Goal: Task Accomplishment & Management: Complete application form

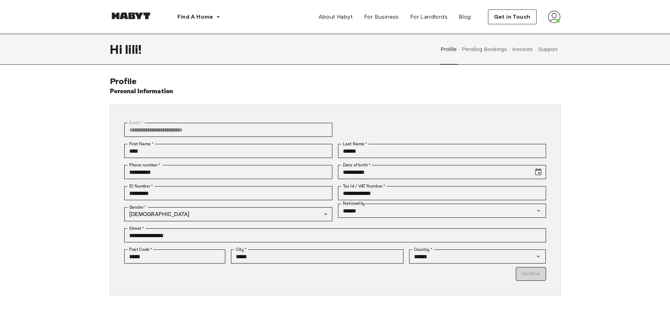
click at [471, 48] on button "Pending Bookings" at bounding box center [484, 49] width 47 height 31
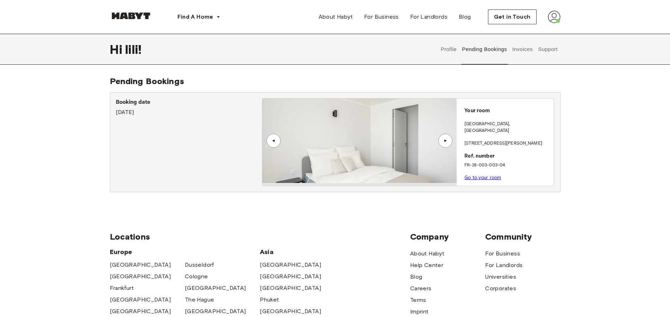
click at [476, 175] on link "Go to your room" at bounding box center [483, 177] width 37 height 5
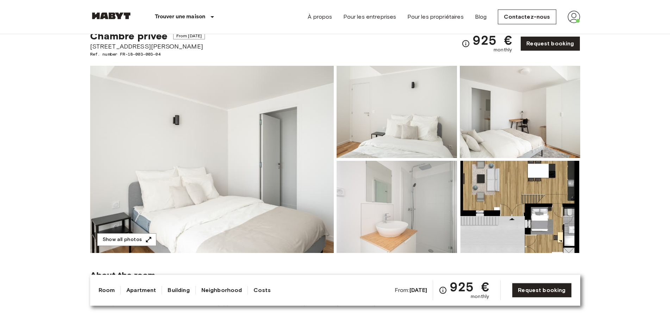
scroll to position [5, 0]
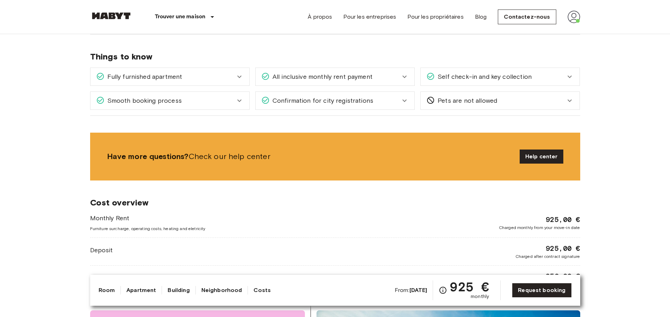
scroll to position [931, 0]
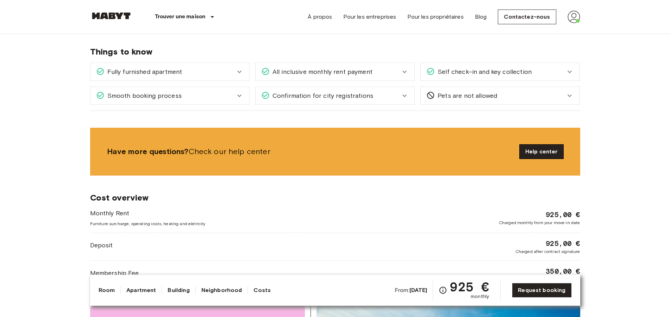
click at [527, 155] on link "Help center" at bounding box center [542, 152] width 44 height 14
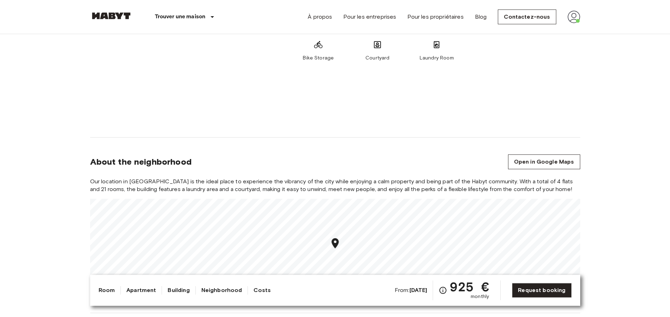
scroll to position [645, 0]
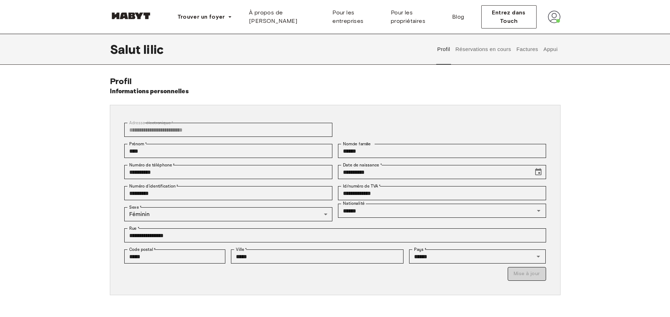
click at [483, 50] on button "Réservations en cours" at bounding box center [483, 49] width 57 height 31
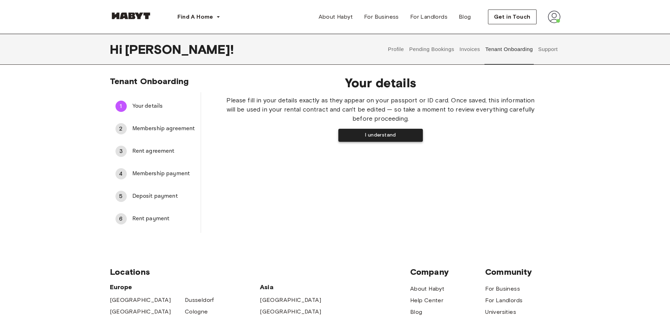
click at [390, 136] on button "I understand" at bounding box center [381, 135] width 85 height 13
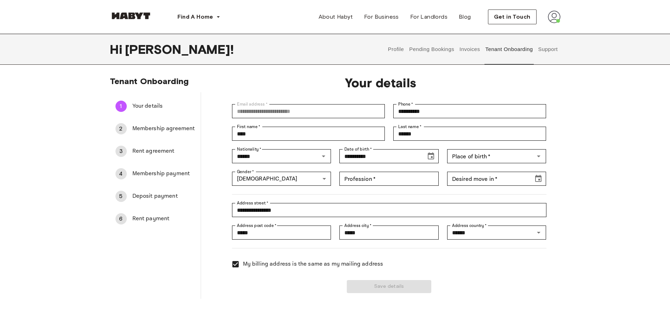
click at [383, 288] on div "Save details" at bounding box center [385, 282] width 323 height 21
click at [545, 50] on button "Support" at bounding box center [548, 49] width 21 height 31
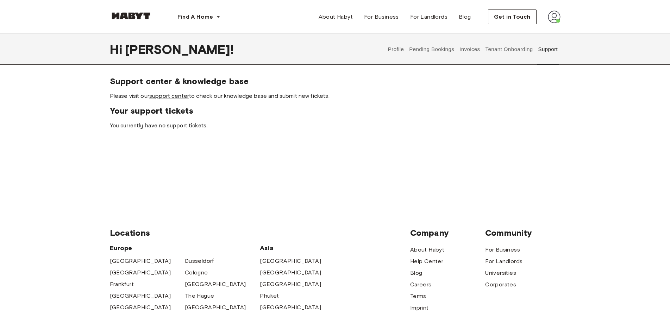
click at [504, 50] on button "Tenant Onboarding" at bounding box center [509, 49] width 49 height 31
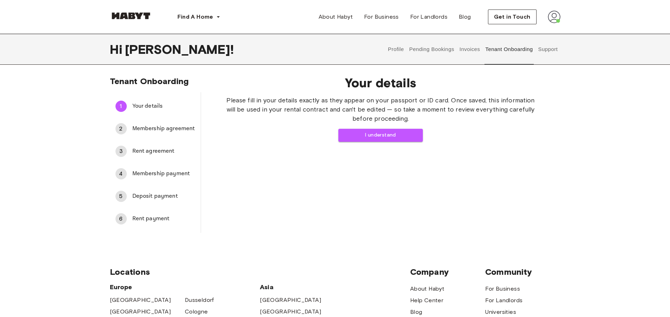
click at [469, 52] on button "Invoices" at bounding box center [470, 49] width 22 height 31
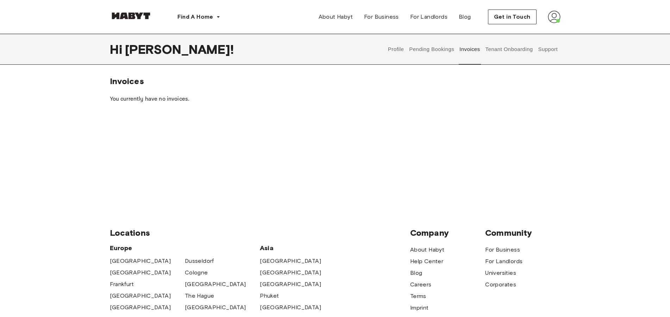
click at [435, 52] on button "Pending Bookings" at bounding box center [432, 49] width 47 height 31
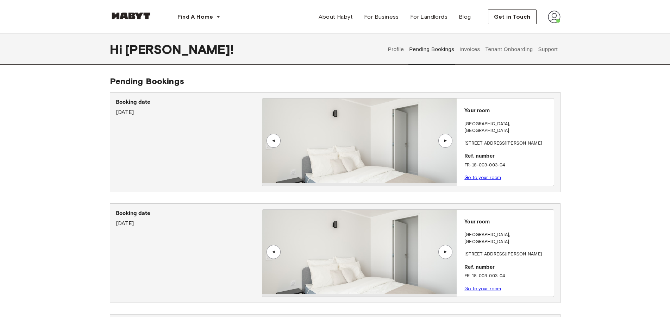
click at [479, 175] on link "Go to your room" at bounding box center [483, 177] width 37 height 5
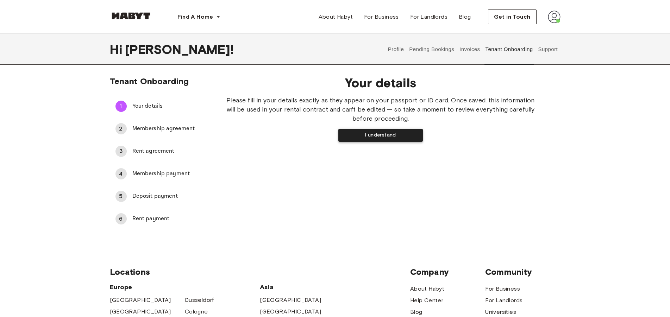
click at [371, 137] on button "I understand" at bounding box center [381, 135] width 85 height 13
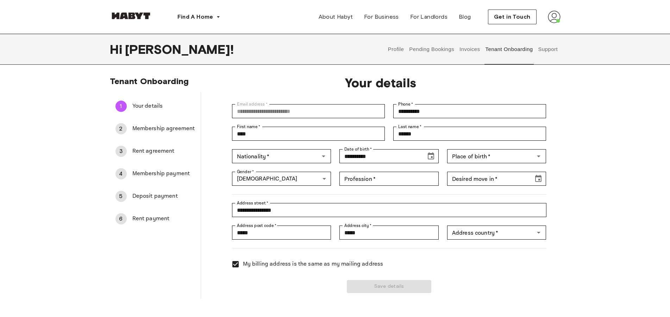
type input "******"
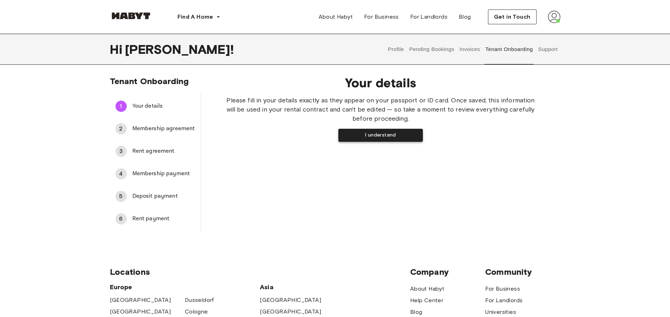
click at [370, 135] on button "I understand" at bounding box center [381, 135] width 85 height 13
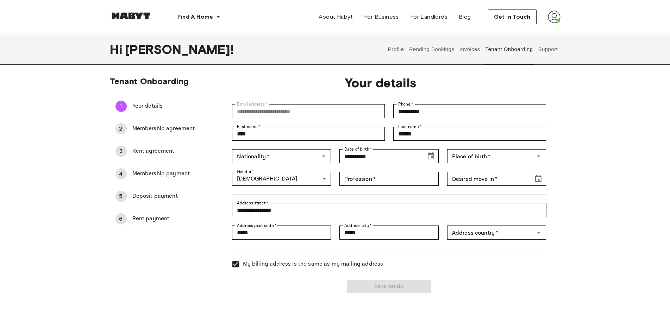
type input "******"
click at [540, 158] on icon "Open" at bounding box center [539, 156] width 8 height 8
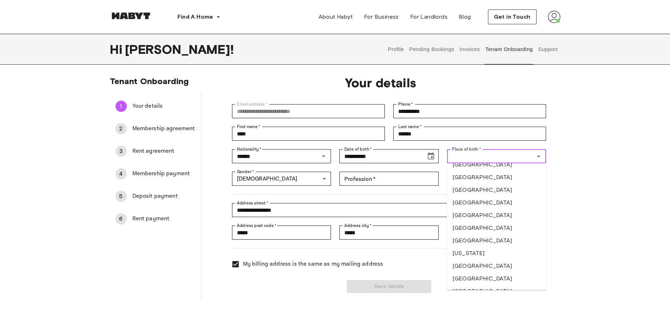
scroll to position [907, 0]
click at [462, 187] on li "[GEOGRAPHIC_DATA]" at bounding box center [497, 187] width 100 height 13
type input "******"
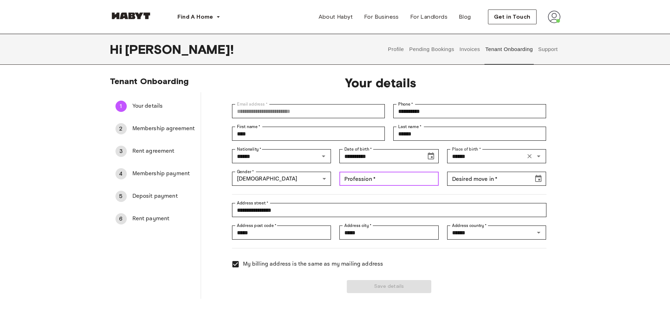
click at [416, 182] on input "Profession   *" at bounding box center [389, 179] width 99 height 14
type input "*******"
click at [537, 180] on icon "Choose date" at bounding box center [538, 179] width 8 height 8
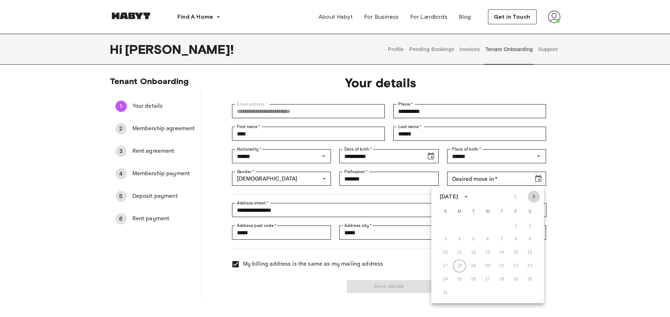
click at [534, 195] on icon "Next month" at bounding box center [534, 197] width 2 height 4
click at [488, 255] on button "17" at bounding box center [488, 253] width 13 height 13
type input "**********"
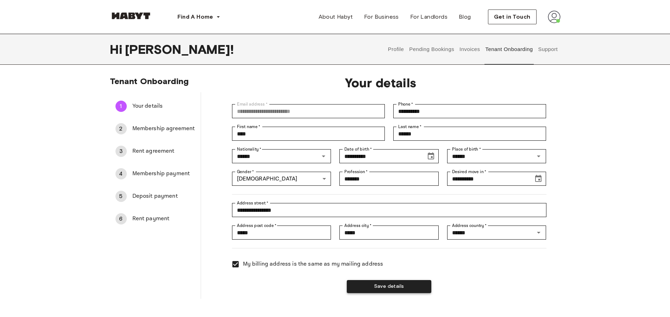
click at [377, 288] on button "Save details" at bounding box center [389, 286] width 85 height 13
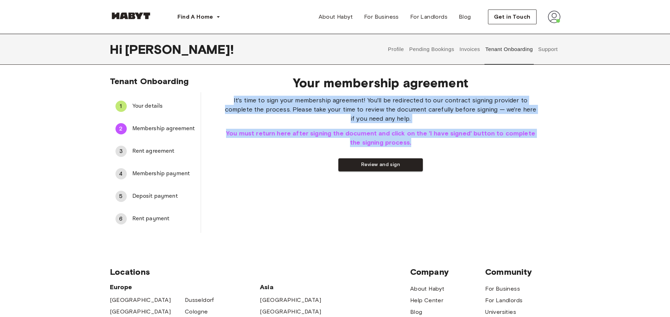
drag, startPoint x: 234, startPoint y: 101, endPoint x: 392, endPoint y: 126, distance: 159.9
click at [407, 142] on div "It's time to sign your membership agreement! You'll be redirected to our contra…" at bounding box center [381, 134] width 315 height 76
copy div "It's time to sign your membership agreement! You'll be redirected to our contra…"
click at [385, 168] on button "Review and sign" at bounding box center [381, 165] width 85 height 13
click at [346, 168] on button "I have signed" at bounding box center [335, 165] width 85 height 13
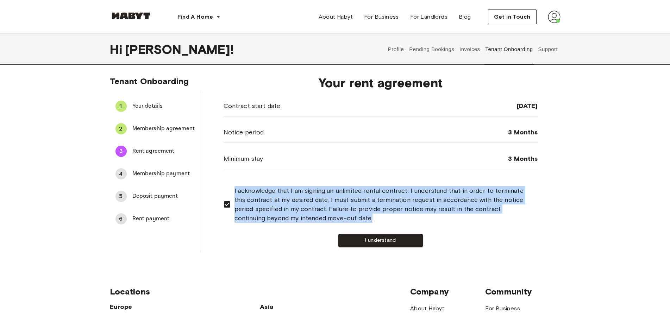
drag, startPoint x: 232, startPoint y: 190, endPoint x: 340, endPoint y: 225, distance: 113.6
click at [340, 225] on div "I acknowledge that I am signing an unlimited rental contract. I understand that…" at bounding box center [381, 216] width 315 height 61
copy span "I acknowledge that I am signing an unlimited rental contract. I understand that…"
click at [371, 238] on button "I understand" at bounding box center [381, 240] width 85 height 13
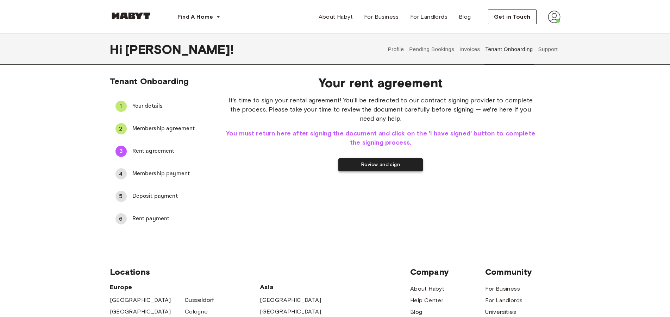
click at [374, 165] on button "Review and sign" at bounding box center [381, 165] width 85 height 13
click at [333, 167] on button "I have signed" at bounding box center [335, 165] width 85 height 13
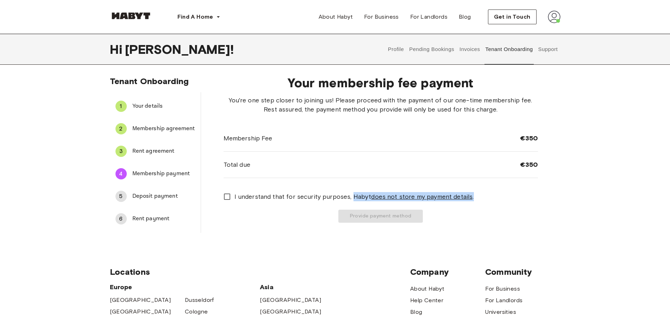
drag, startPoint x: 481, startPoint y: 196, endPoint x: 350, endPoint y: 198, distance: 130.4
click at [350, 199] on label "I understand that for security purposes, [PERSON_NAME] does not store my paymen…" at bounding box center [376, 197] width 313 height 15
copy span "Habyt does not store my payment details ."
click at [385, 216] on button "Provide payment method" at bounding box center [381, 216] width 85 height 13
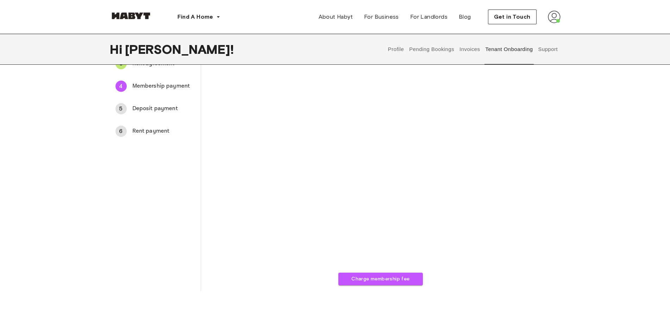
scroll to position [89, 0]
click at [397, 277] on button "Charge membership fee" at bounding box center [381, 278] width 85 height 13
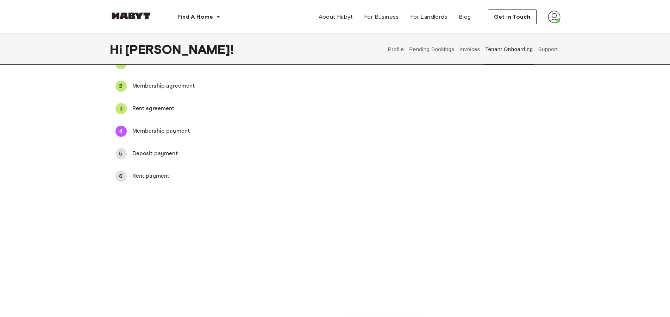
scroll to position [0, 0]
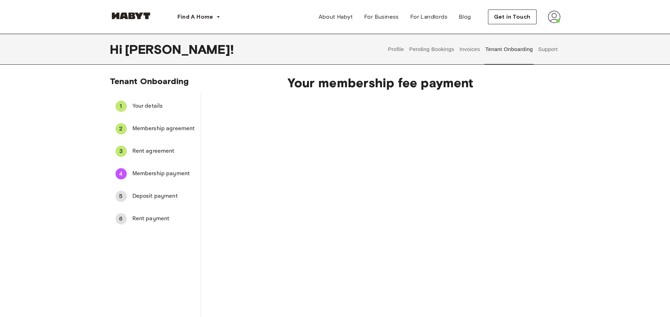
click at [143, 150] on span "Rent agreement" at bounding box center [163, 151] width 63 height 8
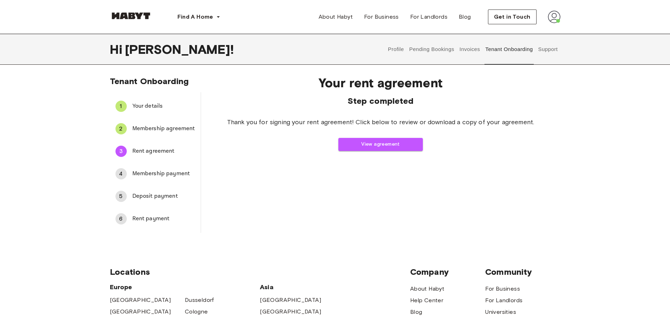
click at [148, 130] on span "Membership agreement" at bounding box center [163, 129] width 63 height 8
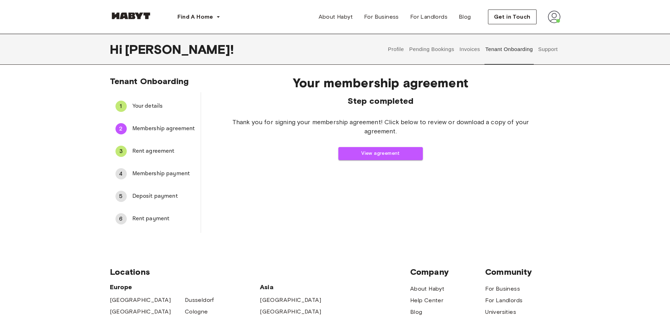
click at [150, 151] on span "Rent agreement" at bounding box center [163, 151] width 63 height 8
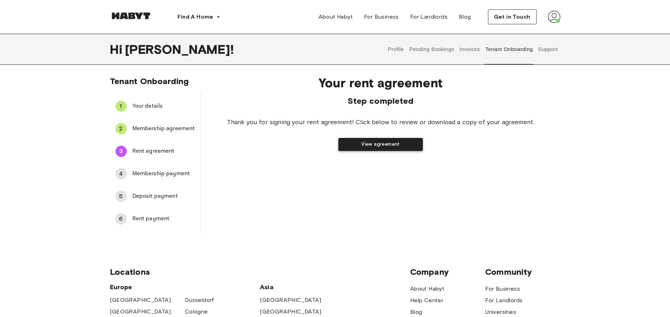
click at [373, 144] on button "View agreement" at bounding box center [381, 144] width 85 height 13
